Goal: Task Accomplishment & Management: Use online tool/utility

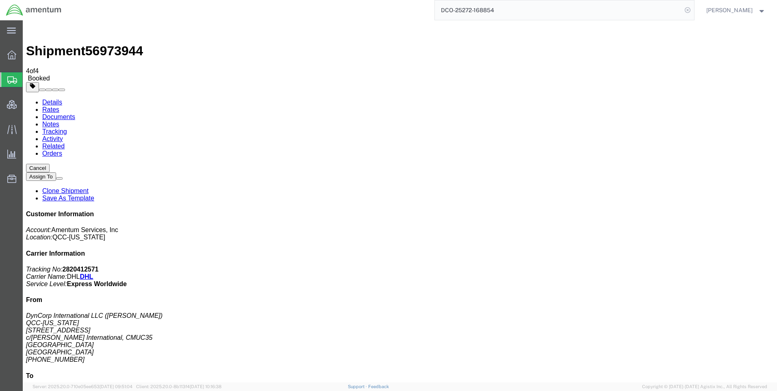
click at [693, 9] on icon at bounding box center [687, 9] width 11 height 11
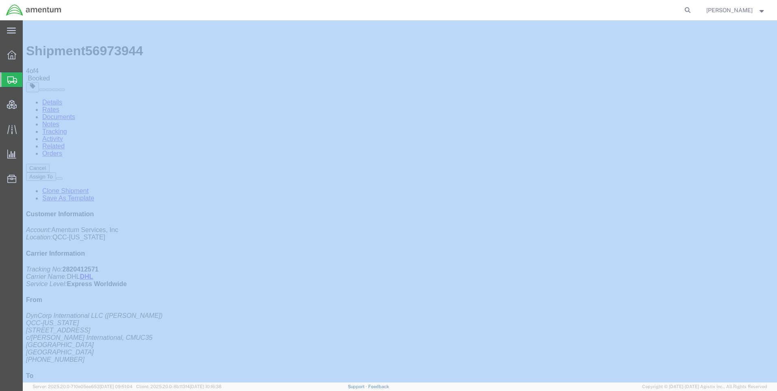
click at [693, 9] on icon at bounding box center [687, 9] width 11 height 11
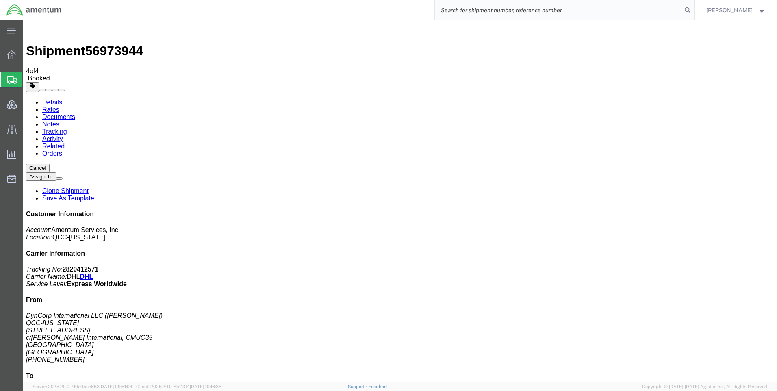
paste input "DCO-25273-168928"
click at [693, 8] on icon at bounding box center [687, 9] width 11 height 11
type input "DCO-25273-168928"
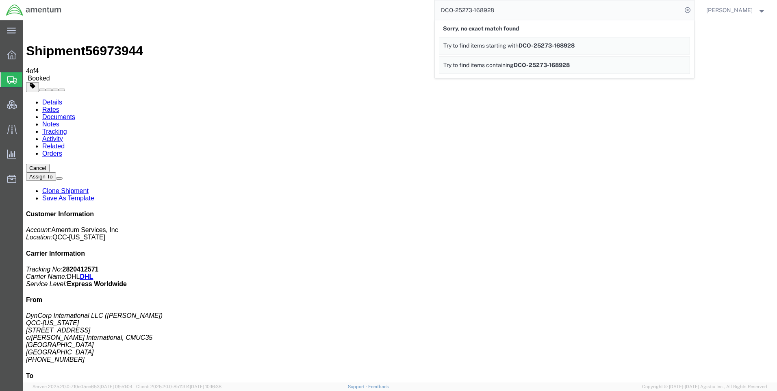
click at [691, 8] on icon at bounding box center [687, 9] width 11 height 11
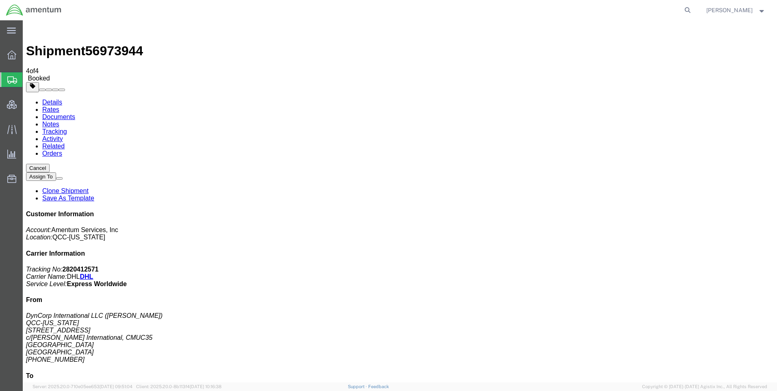
click at [691, 8] on icon at bounding box center [687, 9] width 11 height 11
paste input "DCO-25273-168928"
click at [693, 9] on icon at bounding box center [687, 9] width 11 height 11
type input "DCO-25273-168928"
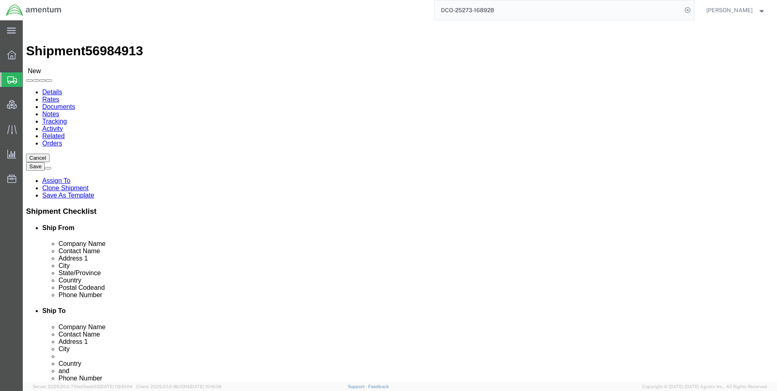
select select "42668"
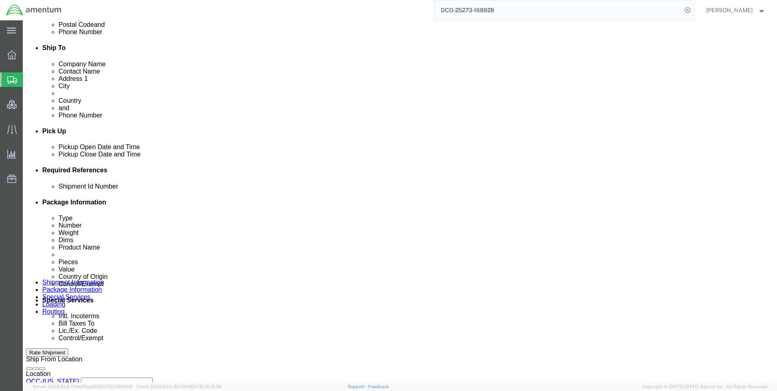
scroll to position [285, 0]
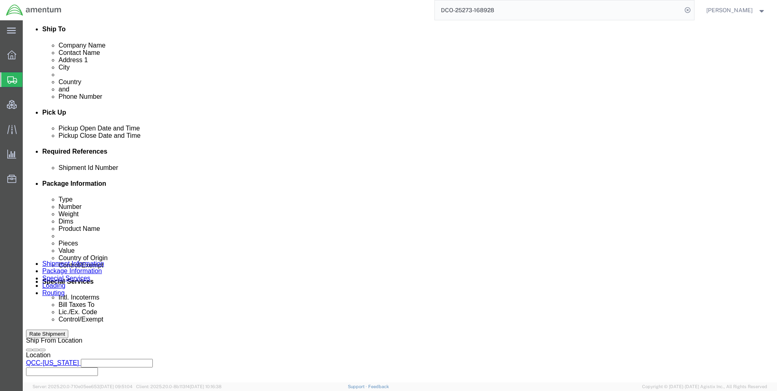
click icon
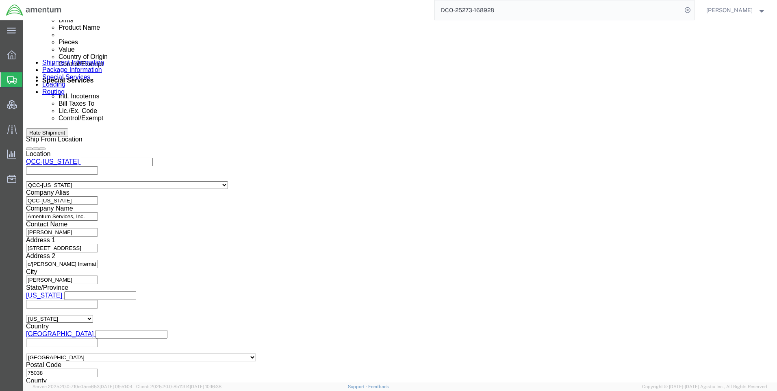
scroll to position [513, 0]
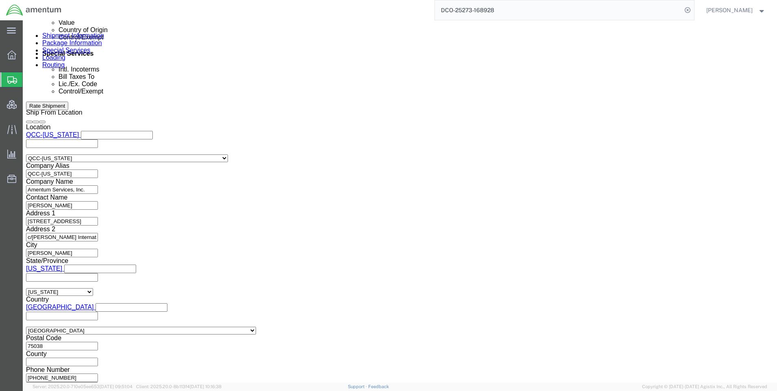
click button "Continue"
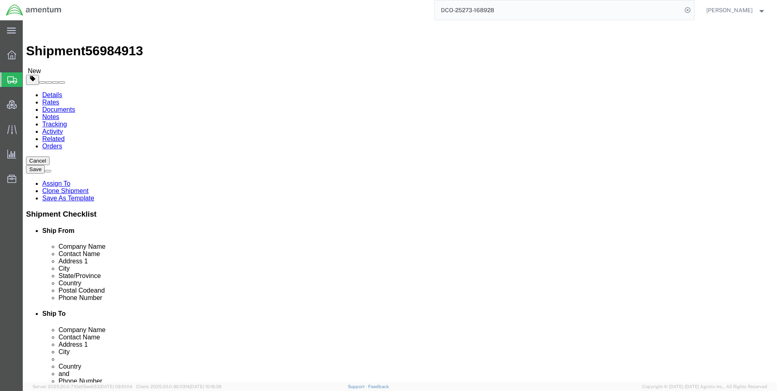
click link "Special Services"
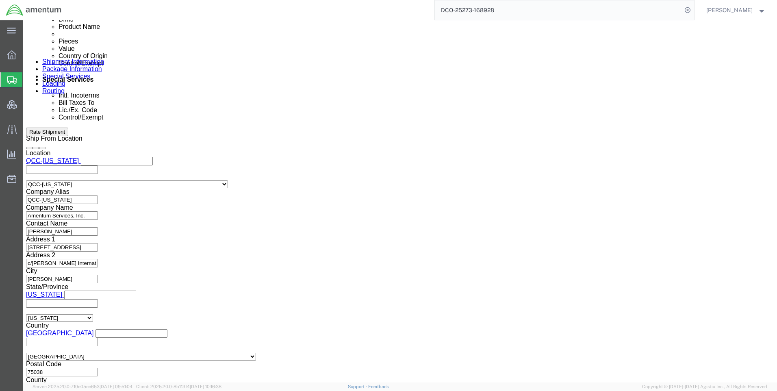
scroll to position [569, 0]
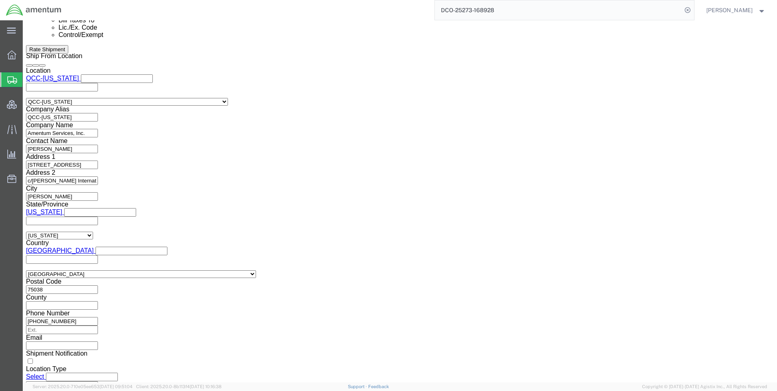
click select "Select ATF BIS DEA EPA FDA FTR ITAR OFAC Other (OPA)"
select select "FTR"
click select "Select ATF BIS DEA EPA FDA FTR ITAR OFAC Other (OPA)"
drag, startPoint x: 134, startPoint y: 171, endPoint x: 133, endPoint y: 167, distance: 4.1
click select "Select 30.2(d)(2) 30.36 30.37(a) 30.37(f) 30.37(g) 30.37(h) 30.37(i) 30.37(j) 3…"
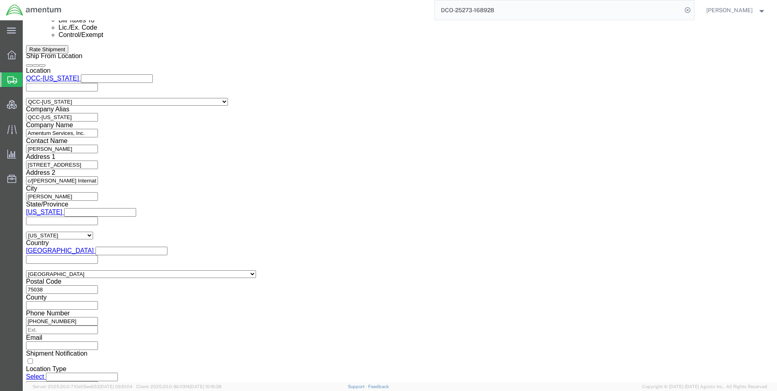
select select "30.37(a)"
click select "Select 30.2(d)(2) 30.36 30.37(a) 30.37(f) 30.37(g) 30.37(h) 30.37(i) 30.37(j) 3…"
drag, startPoint x: 420, startPoint y: 154, endPoint x: 421, endPoint y: 160, distance: 6.3
click select "Select AES-Direct EEI Carrier File EEI EEI Exempt"
select select "EXEM"
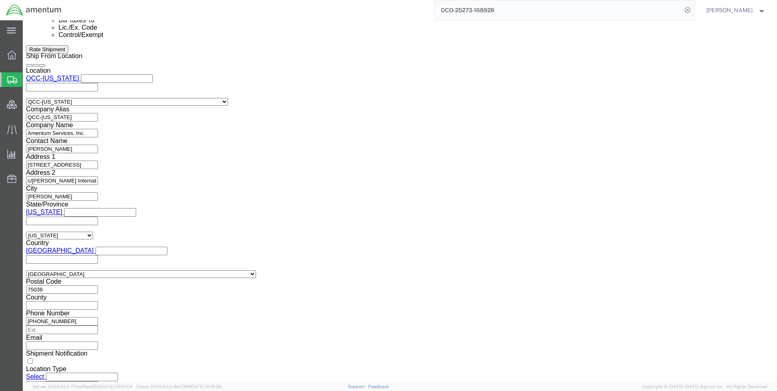
click select "Select AES-Direct EEI Carrier File EEI EEI Exempt"
click button "Rate Shipment"
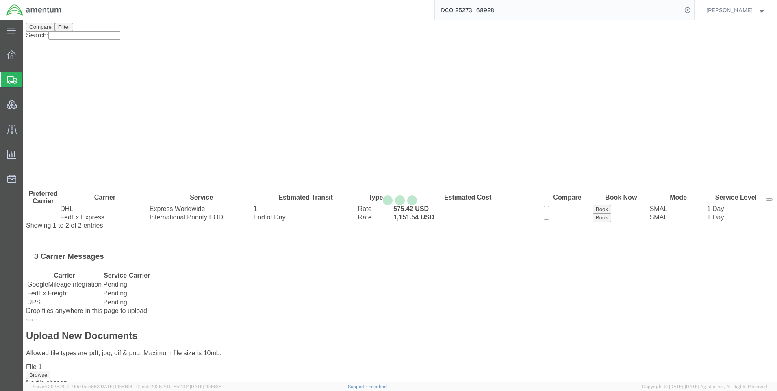
scroll to position [0, 0]
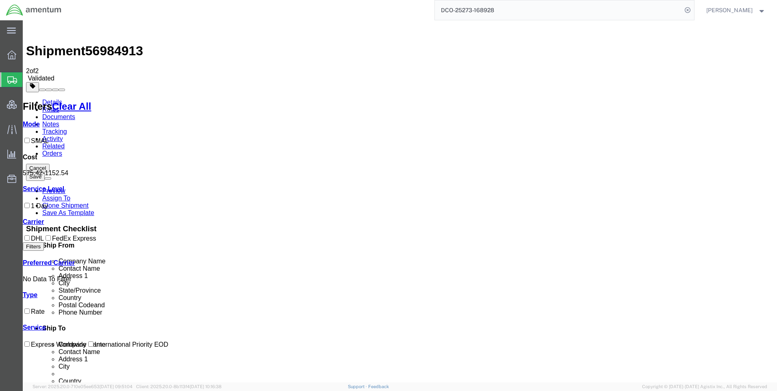
drag, startPoint x: 431, startPoint y: 114, endPoint x: 419, endPoint y: 115, distance: 11.9
drag, startPoint x: 419, startPoint y: 115, endPoint x: 410, endPoint y: 170, distance: 54.9
drag, startPoint x: 415, startPoint y: 115, endPoint x: 433, endPoint y: 113, distance: 17.1
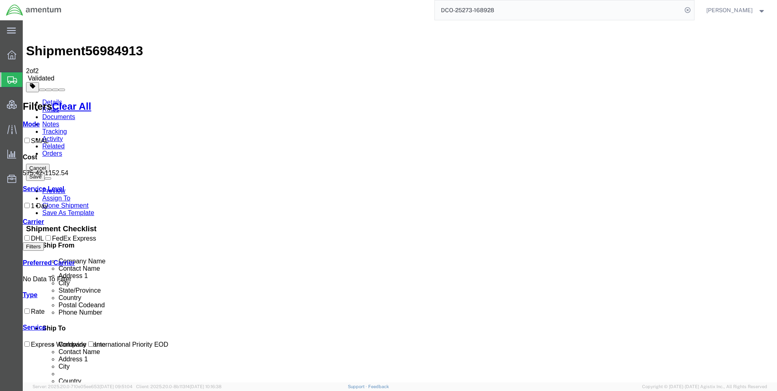
copy b "575.42"
click at [693, 11] on icon at bounding box center [687, 9] width 11 height 11
drag, startPoint x: 694, startPoint y: 9, endPoint x: 663, endPoint y: 15, distance: 31.8
click at [693, 9] on icon at bounding box center [687, 9] width 11 height 11
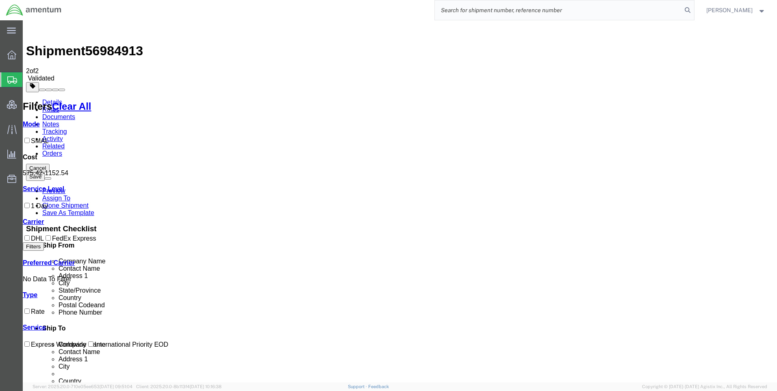
paste input "DCO-25273-168929"
type input "DCO-25273-168929"
click at [693, 8] on icon at bounding box center [687, 9] width 11 height 11
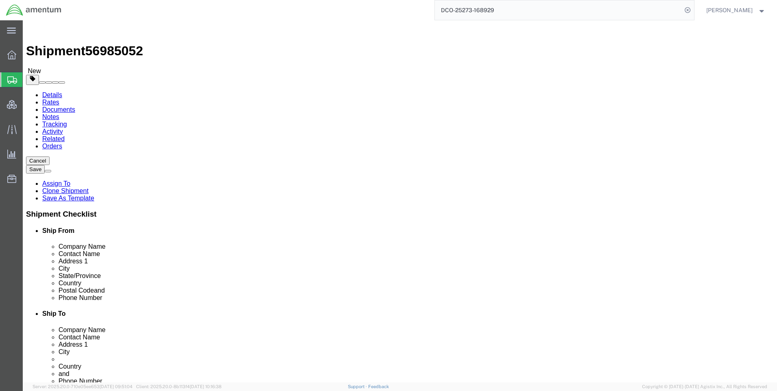
select select "42668"
select select "58431"
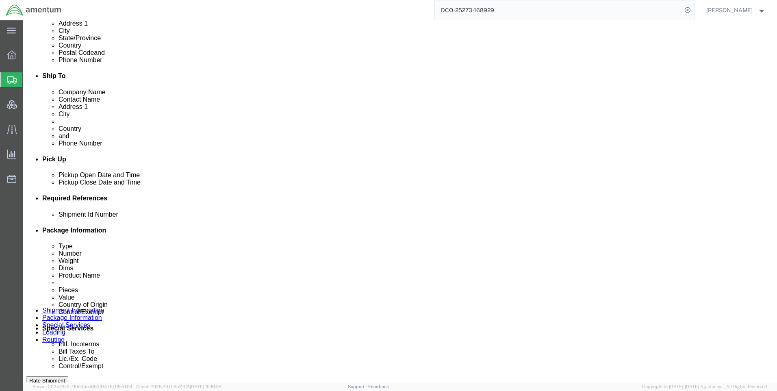
scroll to position [285, 0]
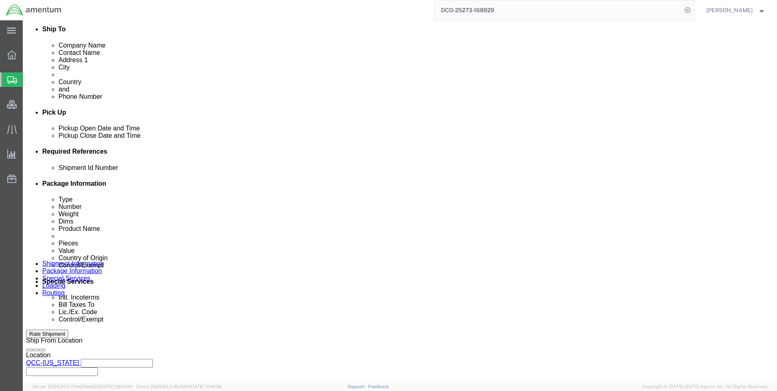
click icon
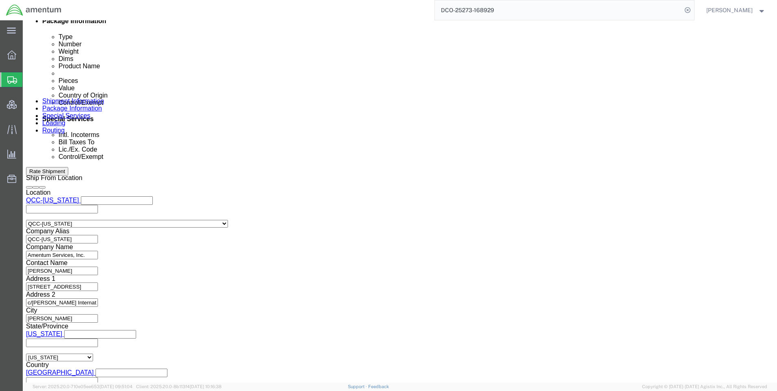
scroll to position [513, 0]
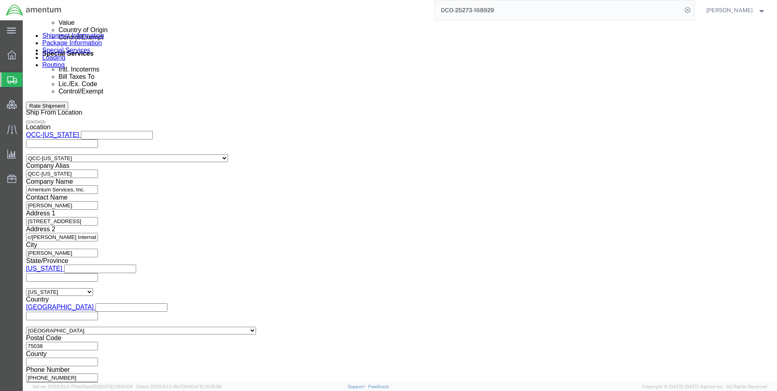
click button "Continue"
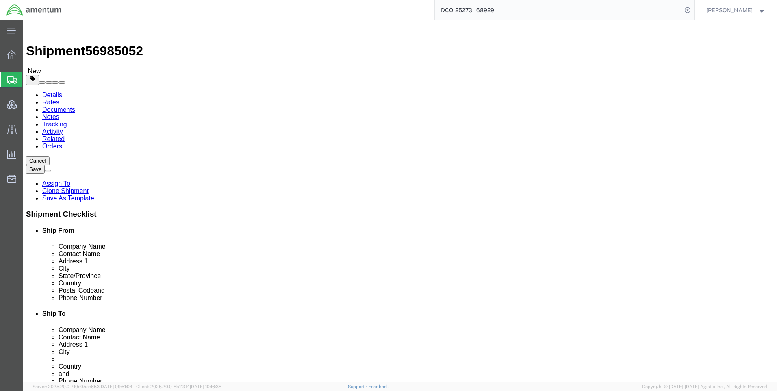
click button "Continue"
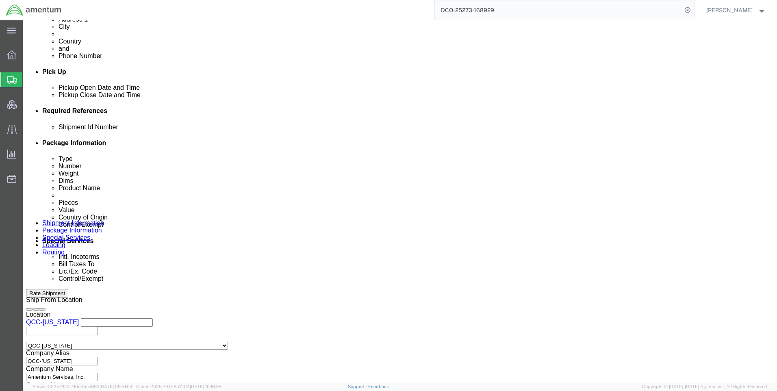
scroll to position [447, 0]
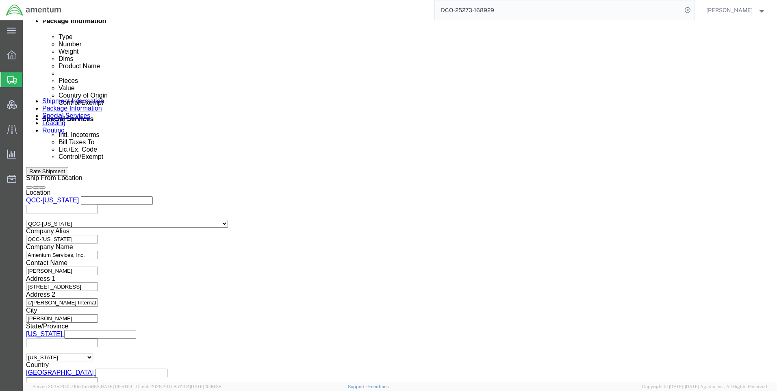
click select "Select AES-Direct EEI Carrier File EEI EEI Exempt"
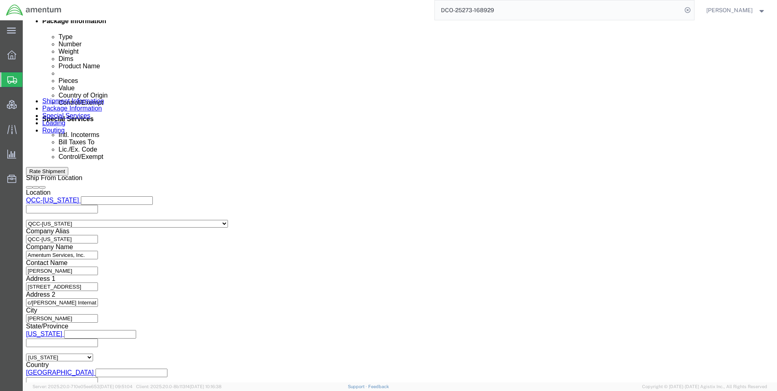
select select "CFIL"
click select "Select AES-Direct EEI Carrier File EEI EEI Exempt"
click select "Select ATF BIS DEA EPA FDA FTR ITAR OFAC Other (OPA)"
select select "FTR"
click select "Select ATF BIS DEA EPA FDA FTR ITAR OFAC Other (OPA)"
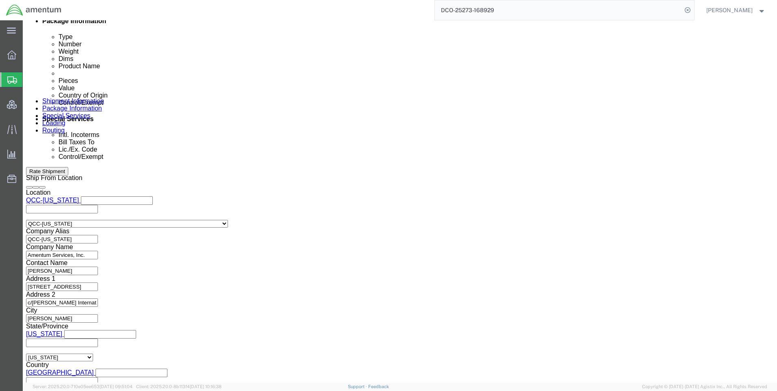
drag, startPoint x: 156, startPoint y: 292, endPoint x: 155, endPoint y: 285, distance: 7.8
click select "Select 30.2(d)(2) 30.36 30.37(a) 30.37(f) 30.37(g) 30.37(h) 30.37(i) 30.37(j) 3…"
select select "30.37(a)"
click select "Select 30.2(d)(2) 30.36 30.37(a) 30.37(f) 30.37(g) 30.37(h) 30.37(i) 30.37(j) 3…"
click select "Select AES-Direct EEI Carrier File EEI EEI Exempt"
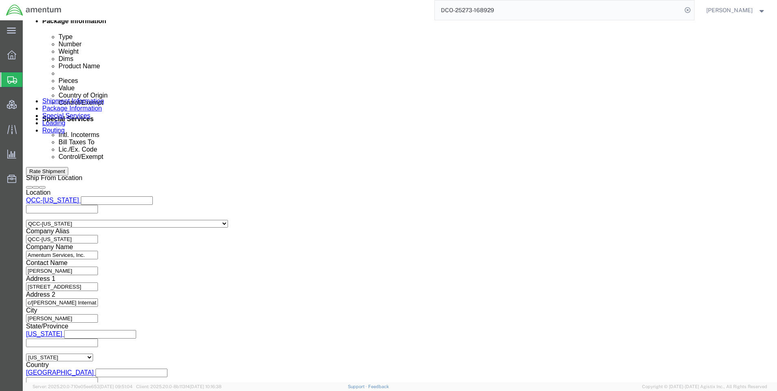
select select "EXEM"
click select "Select AES-Direct EEI Carrier File EEI EEI Exempt"
click button "Rate Shipment"
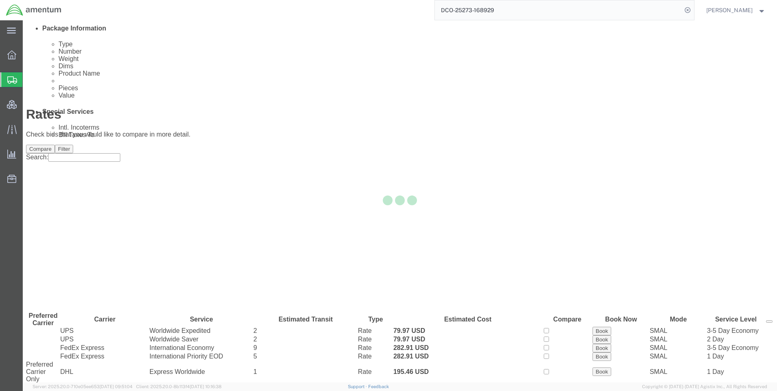
scroll to position [0, 0]
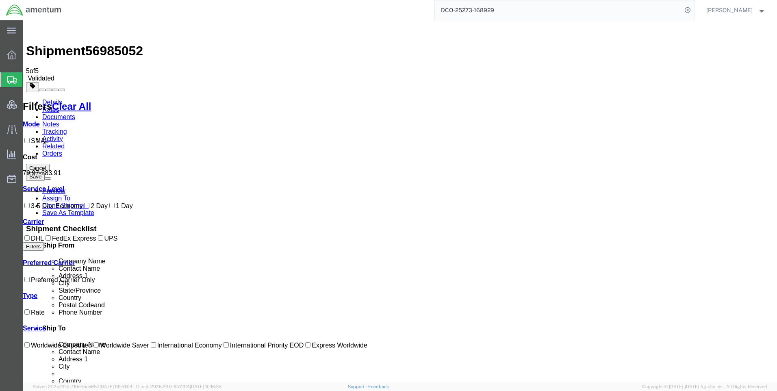
drag, startPoint x: 434, startPoint y: 180, endPoint x: 416, endPoint y: 179, distance: 18.3
copy b "195.46"
